Goal: Obtain resource: Obtain resource

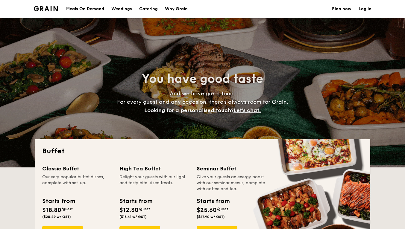
select select
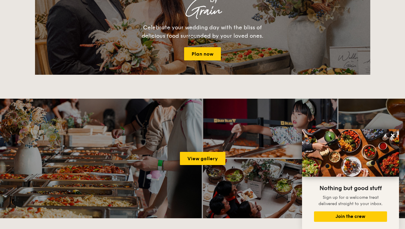
scroll to position [688, 0]
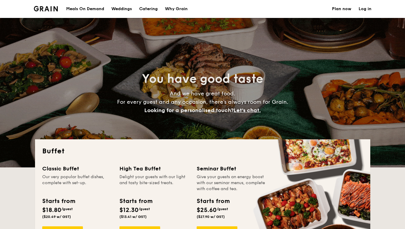
select select
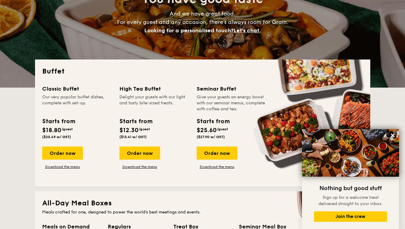
scroll to position [90, 0]
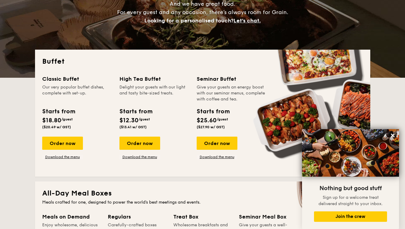
click at [70, 157] on link "Download the menu" at bounding box center [62, 157] width 41 height 5
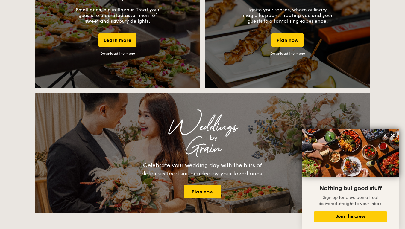
scroll to position [569, 0]
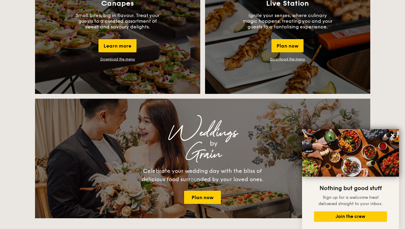
click at [119, 60] on link "Download the menu" at bounding box center [117, 59] width 35 height 4
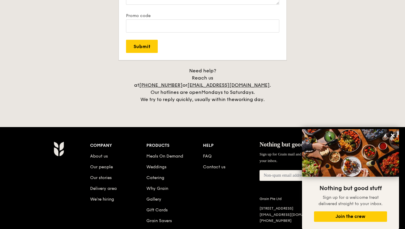
scroll to position [1227, 0]
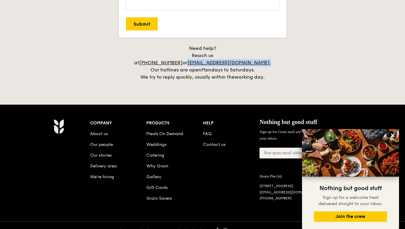
drag, startPoint x: 271, startPoint y: 55, endPoint x: 225, endPoint y: 25, distance: 55.2
click at [209, 56] on div "Need help? Reach us at +65 3163 5335 or concierge@grain.com.sg . Our hotlines a…" at bounding box center [203, 63] width 150 height 36
copy div "concierge@grain.com.sg ."
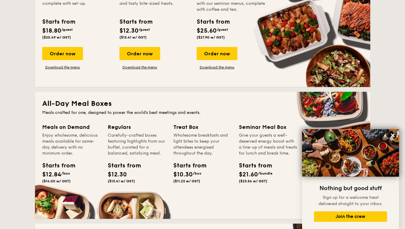
scroll to position [0, 0]
